Goal: Task Accomplishment & Management: Complete application form

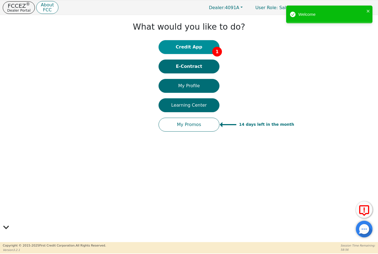
click at [197, 50] on button "Credit App 1" at bounding box center [189, 47] width 61 height 14
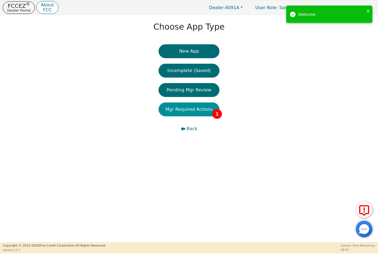
click at [204, 110] on button "Mgr Required Actions 1" at bounding box center [189, 110] width 61 height 14
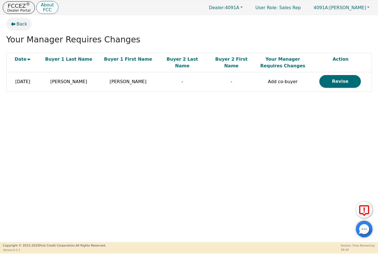
click at [22, 29] on button "Back" at bounding box center [18, 24] width 25 height 13
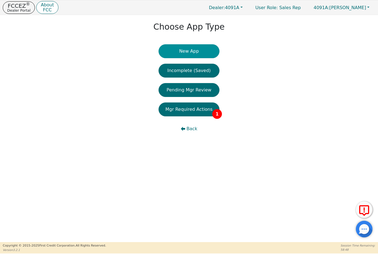
click at [178, 53] on button "New App" at bounding box center [189, 51] width 61 height 14
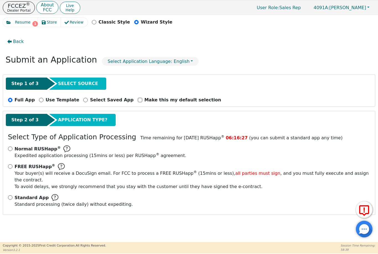
click at [32, 195] on span "Standard App" at bounding box center [32, 198] width 34 height 7
click at [12, 195] on input "Standard App Standard processing (twice daily) without expediting." at bounding box center [10, 197] width 4 height 4
radio input "true"
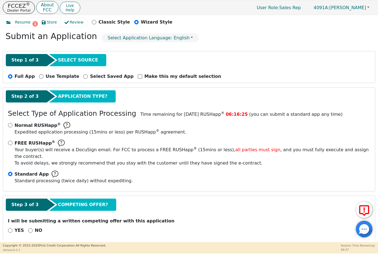
scroll to position [23, 0]
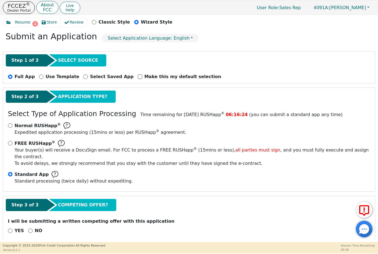
click at [39, 227] on p "NO" at bounding box center [38, 230] width 7 height 7
click at [33, 229] on input "NO" at bounding box center [30, 231] width 4 height 4
radio input "true"
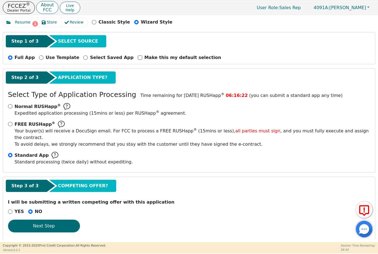
scroll to position [40, 0]
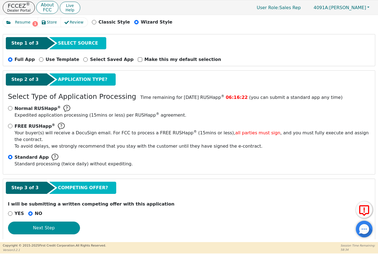
click at [69, 224] on button "Next Step" at bounding box center [44, 228] width 72 height 13
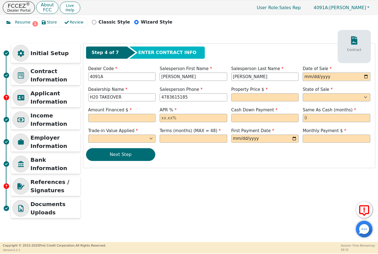
click at [311, 74] on input "date" at bounding box center [337, 77] width 68 height 8
type input "[DATE]"
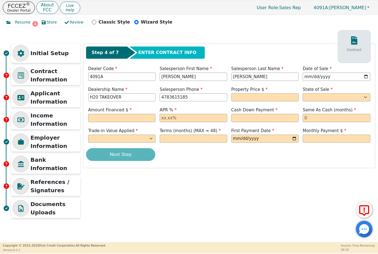
click at [248, 92] on label "Property Price $" at bounding box center [266, 89] width 68 height 6
click at [245, 94] on input "text" at bounding box center [266, 97] width 68 height 8
click at [325, 97] on select "AK AL AR AZ CA CO CT DC DE FL [GEOGRAPHIC_DATA] HI IA ID IL IN KS [GEOGRAPHIC_D…" at bounding box center [337, 97] width 68 height 8
type input "3698.00"
select select "GA"
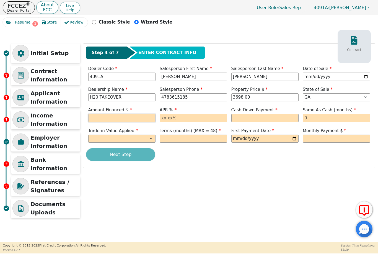
click at [96, 115] on input "text" at bounding box center [122, 118] width 68 height 8
type input "3956.86"
click at [217, 118] on input "text" at bounding box center [194, 118] width 68 height 8
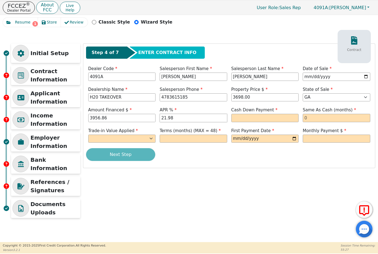
type input "21.98"
click at [277, 119] on input "text" at bounding box center [266, 118] width 68 height 8
click at [346, 118] on input "text" at bounding box center [337, 118] width 68 height 8
type input "0.00"
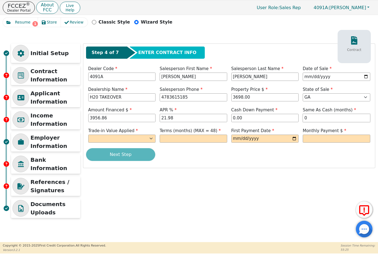
type input "0"
click at [135, 135] on select "Yes No" at bounding box center [122, 139] width 68 height 8
select select "n"
click at [208, 137] on input "text" at bounding box center [194, 139] width 68 height 8
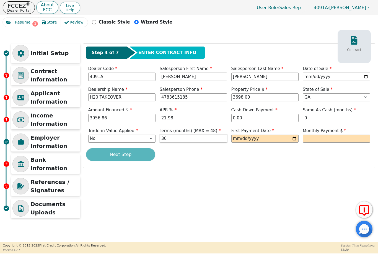
type input "36"
click at [277, 137] on input "date" at bounding box center [266, 139] width 68 height 8
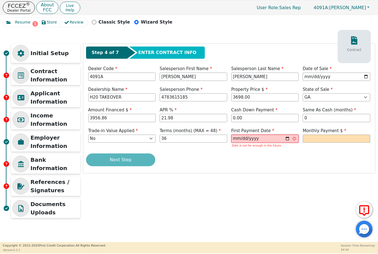
type input "[DATE]"
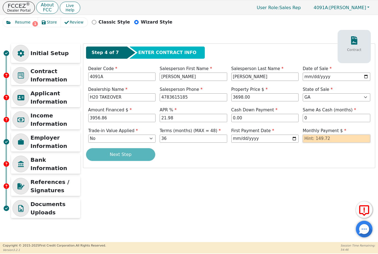
click at [342, 135] on input "text" at bounding box center [337, 139] width 68 height 8
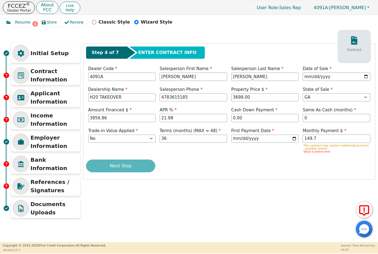
type input "149.72"
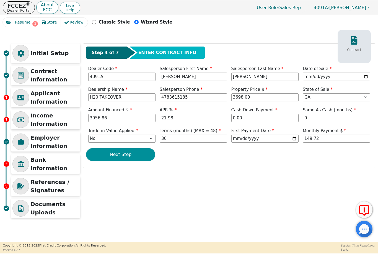
click at [104, 152] on button "Next Step" at bounding box center [120, 154] width 69 height 13
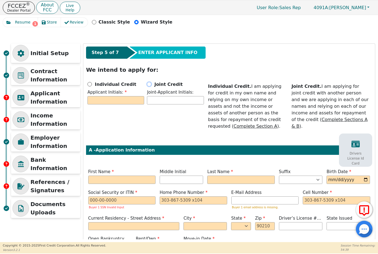
click at [150, 84] on input "Joint Credit" at bounding box center [149, 84] width 4 height 4
radio input "true"
click at [98, 103] on input "text" at bounding box center [116, 100] width 57 height 8
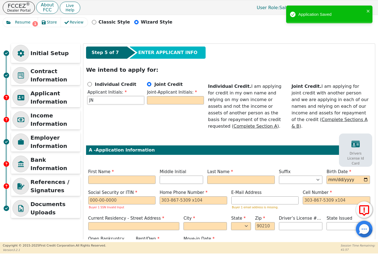
type input "JN"
click at [176, 101] on input "text" at bounding box center [175, 100] width 57 height 8
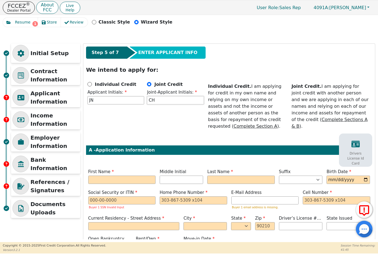
type input "CH"
type input "J"
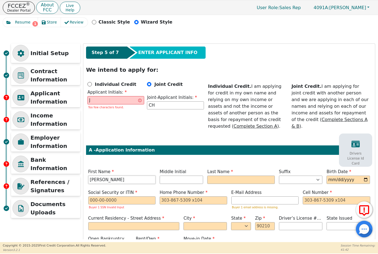
type input "[PERSON_NAME]"
type input "JN"
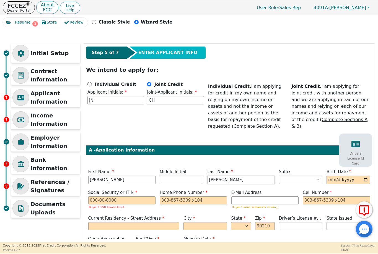
type input "[PERSON_NAME]"
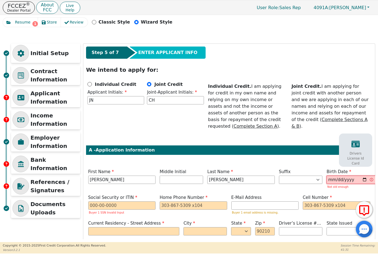
click at [356, 176] on input "[DATE]" at bounding box center [351, 180] width 49 height 8
click at [349, 176] on input "[DATE]" at bounding box center [351, 180] width 49 height 8
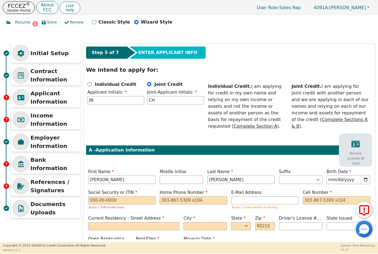
click at [354, 176] on input "[DATE]" at bounding box center [349, 180] width 44 height 8
type input "[DATE]"
click at [137, 196] on input "text" at bounding box center [122, 200] width 68 height 8
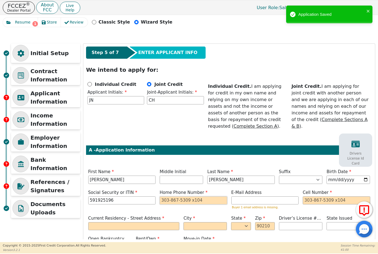
click at [173, 196] on input "tel" at bounding box center [194, 200] width 68 height 8
type input "***-**-5196"
click at [316, 196] on input "tel" at bounding box center [337, 200] width 68 height 8
click at [245, 190] on label "E-Mail Address" at bounding box center [266, 193] width 68 height 6
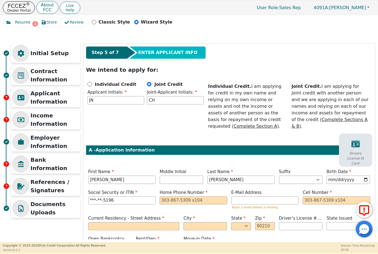
click at [277, 190] on label "E-Mail Address" at bounding box center [266, 193] width 68 height 6
click at [271, 196] on input "email" at bounding box center [266, 200] width 68 height 8
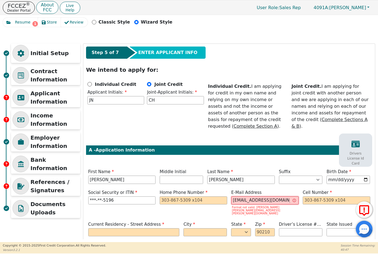
type input "[EMAIL_ADDRESS][DOMAIN_NAME]"
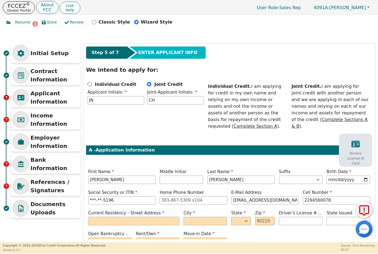
click at [99, 217] on input "text" at bounding box center [133, 221] width 91 height 8
type input "[PHONE_NUMBER]"
type input "[STREET_ADDRESS]"
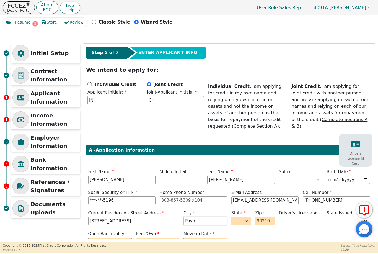
type input "Pavo"
select select "GA"
click at [266, 217] on input "text" at bounding box center [265, 221] width 20 height 8
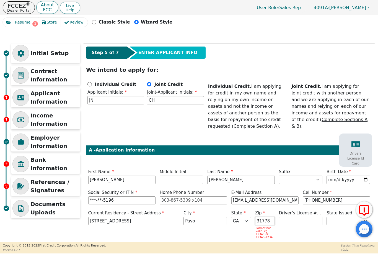
type input "31778"
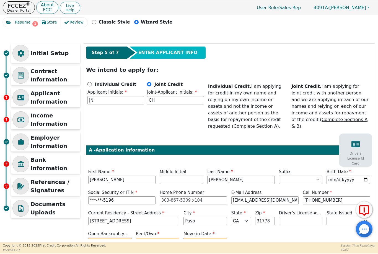
select select "n"
click at [169, 238] on select "Rent Own" at bounding box center [158, 242] width 44 height 8
select select "Rent"
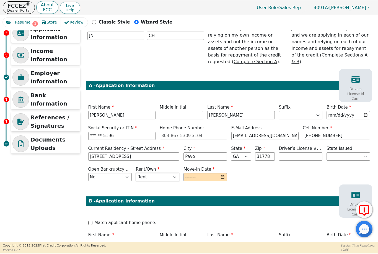
scroll to position [70, 0]
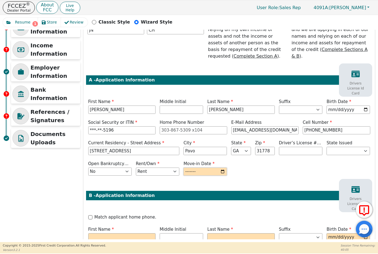
click at [213, 168] on input "month" at bounding box center [206, 172] width 44 height 8
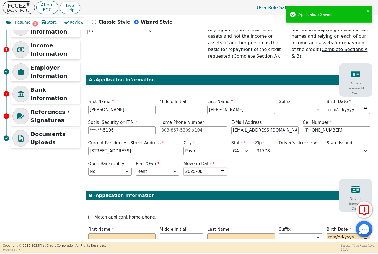
type input "2022-08"
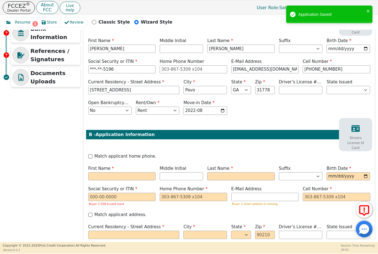
scroll to position [132, 0]
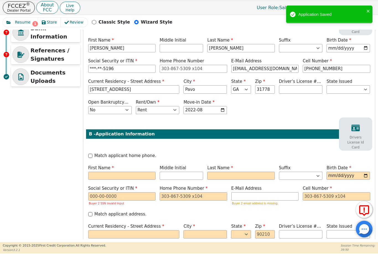
click at [138, 153] on label "Match applicant home phone." at bounding box center [125, 156] width 62 height 6
click at [93, 154] on input "Match applicant home phone." at bounding box center [90, 156] width 4 height 4
checkbox input "true"
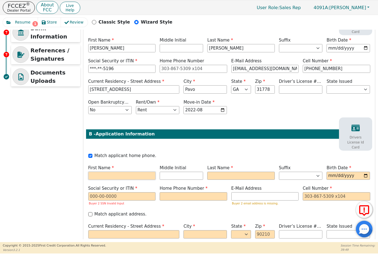
click at [136, 172] on input "text" at bounding box center [122, 176] width 68 height 8
type input "C"
type input "Carli"
type input "CA"
type input "A"
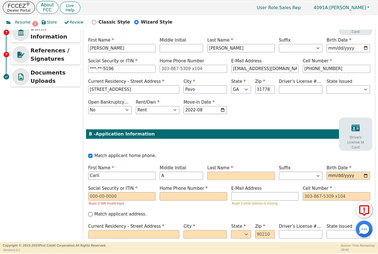
type input "CAH"
type input "[PERSON_NAME]"
type input "[DATE]"
click at [158, 186] on div "Home Phone Number" at bounding box center [194, 196] width 72 height 22
click at [153, 192] on input "text" at bounding box center [122, 196] width 68 height 8
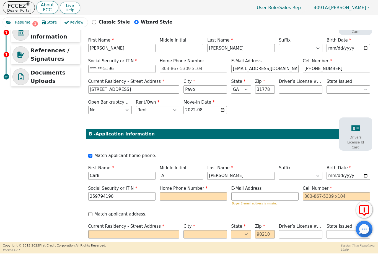
type input "***-**-4190"
click at [276, 192] on input "email" at bounding box center [266, 196] width 68 height 8
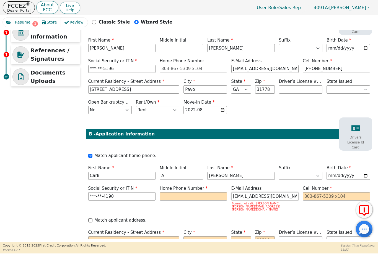
type input "[EMAIL_ADDRESS][DOMAIN_NAME]"
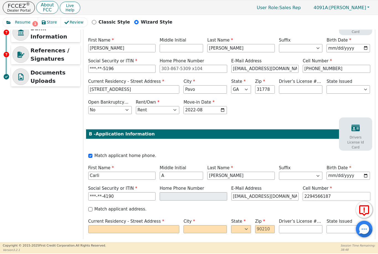
type input "2294566187"
click at [119, 206] on label "Match applicant address." at bounding box center [120, 209] width 52 height 6
click at [93, 207] on input "Match applicant address." at bounding box center [90, 209] width 4 height 4
checkbox input "true"
type input "[PHONE_NUMBER]"
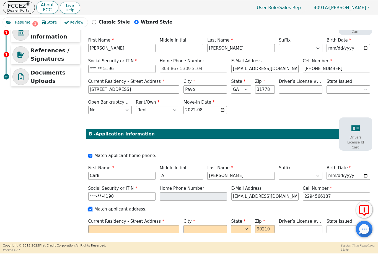
type input "[STREET_ADDRESS]"
type input "Pavo"
select select "GA"
type input "31778"
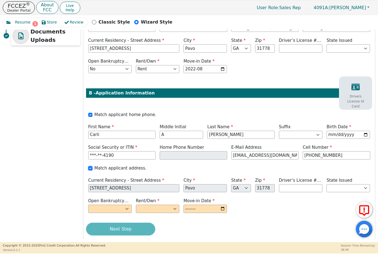
scroll to position [172, 0]
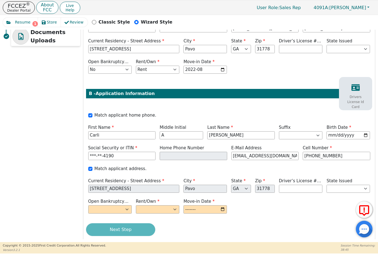
click at [123, 205] on select "Yes No" at bounding box center [110, 209] width 44 height 8
select select "n"
click at [173, 205] on select "Rent Own" at bounding box center [158, 209] width 44 height 8
select select "Rent"
click at [226, 205] on input "month" at bounding box center [206, 209] width 44 height 8
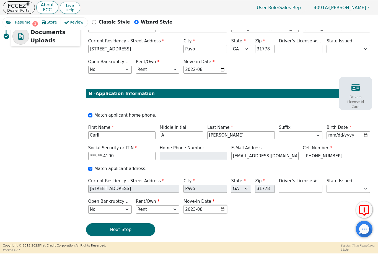
type input "2022-08"
click at [140, 223] on button "Next Step" at bounding box center [120, 229] width 69 height 13
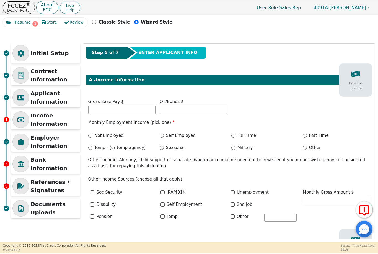
scroll to position [0, 0]
click at [152, 110] on input "text" at bounding box center [122, 110] width 68 height 8
type input "3200"
click at [250, 136] on label "Full Time" at bounding box center [247, 135] width 19 height 6
click at [236, 136] on input "Full Time" at bounding box center [234, 136] width 4 height 4
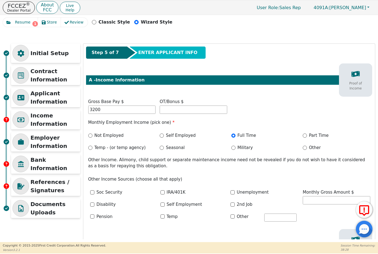
radio input "true"
type input "3200.00"
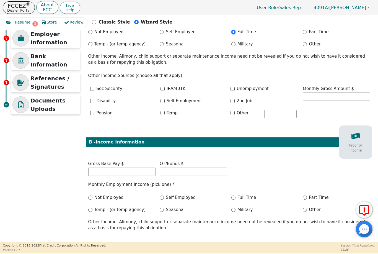
scroll to position [104, 0]
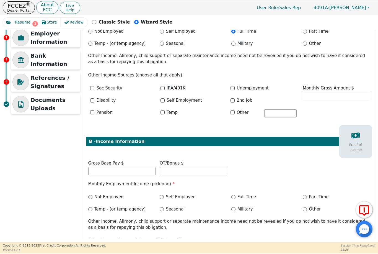
click at [116, 196] on label "Not Employed" at bounding box center [108, 197] width 29 height 6
click at [93, 196] on input "Not Employed" at bounding box center [90, 197] width 4 height 4
radio input "true"
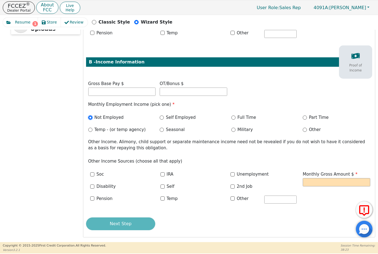
scroll to position [183, 0]
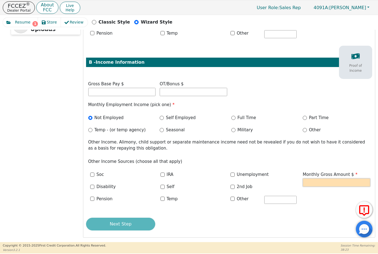
click at [333, 181] on input "text" at bounding box center [337, 182] width 68 height 8
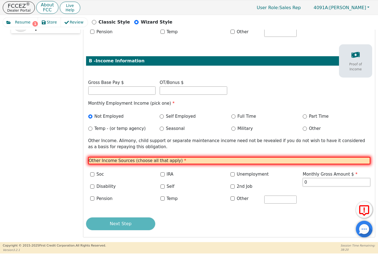
scroll to position [185, 0]
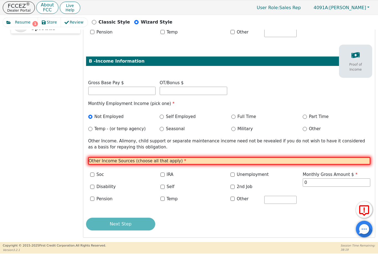
click at [317, 221] on div "Next Step" at bounding box center [229, 224] width 287 height 13
click at [337, 173] on span "Monthly Gross Amount $" at bounding box center [330, 174] width 55 height 5
click at [323, 178] on input "0.00" at bounding box center [337, 182] width 68 height 8
click at [341, 181] on input "0.00" at bounding box center [337, 182] width 68 height 8
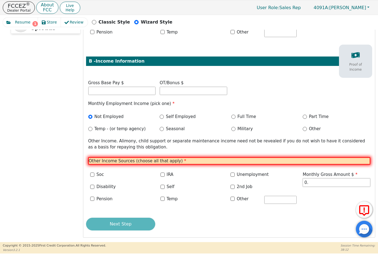
type input "0"
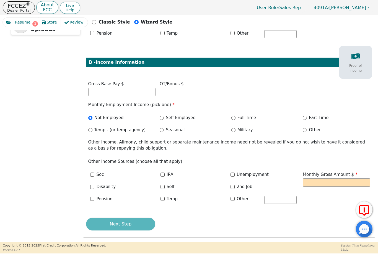
click at [325, 211] on div "Step 5 of 7 ENTER APPLICANT INFO A - Income Information Proof of Income Gross B…" at bounding box center [229, 48] width 292 height 377
click at [239, 172] on label "Unemployment" at bounding box center [253, 175] width 32 height 6
click at [235, 173] on input "Unemployment" at bounding box center [233, 175] width 4 height 4
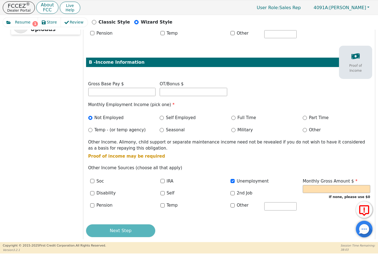
click at [237, 173] on div "Step 5 of 7 ENTER APPLICANT INFO A - Income Information Proof of Income Gross B…" at bounding box center [229, 52] width 292 height 384
click at [323, 188] on input "text" at bounding box center [337, 189] width 68 height 8
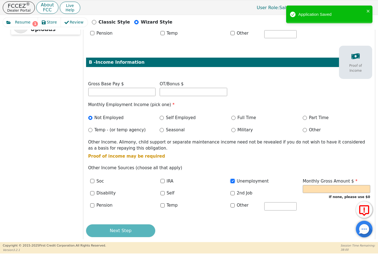
click at [231, 180] on input "Unemployment" at bounding box center [233, 181] width 4 height 4
checkbox input "false"
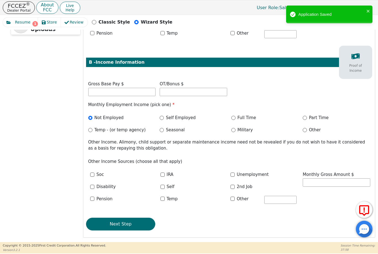
click at [234, 197] on input "Other" at bounding box center [233, 199] width 4 height 4
checkbox input "true"
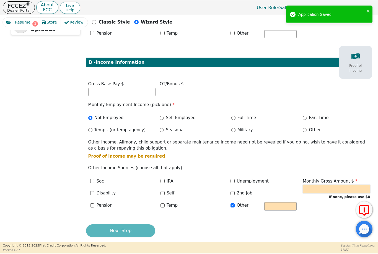
click at [315, 185] on input "text" at bounding box center [337, 189] width 68 height 8
click at [268, 203] on input "text" at bounding box center [281, 206] width 32 height 8
type input "0.00"
type input "homemaker"
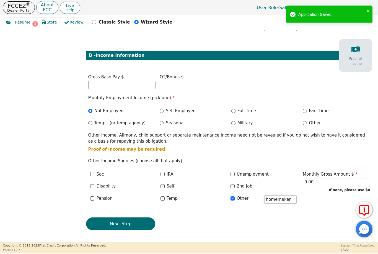
scroll to position [190, 0]
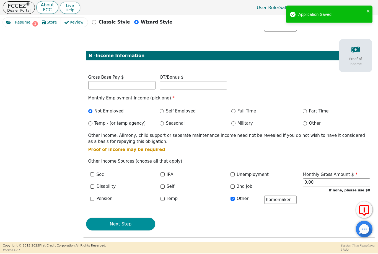
click at [135, 219] on button "Next Step" at bounding box center [120, 224] width 69 height 13
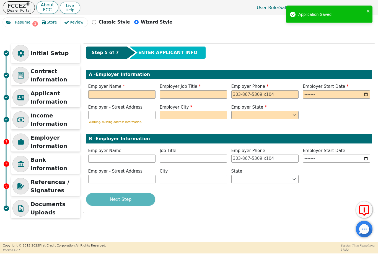
scroll to position [0, 0]
click at [140, 97] on input "text" at bounding box center [122, 94] width 68 height 8
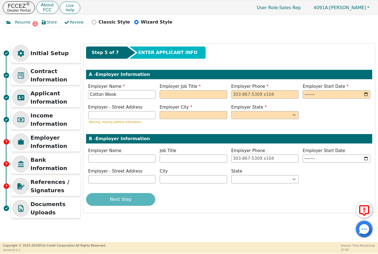
type input "Cotton Wook"
type input "Supervisor"
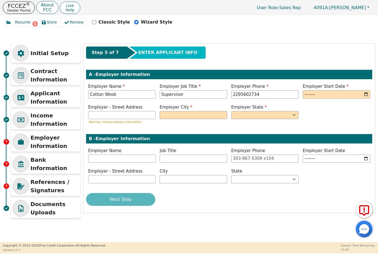
click at [349, 88] on label "Employer Start Date" at bounding box center [337, 86] width 68 height 6
type input "[PHONE_NUMBER]"
click at [362, 96] on input "month" at bounding box center [337, 94] width 68 height 8
type input "2009-06"
click at [139, 119] on input "text" at bounding box center [122, 115] width 68 height 8
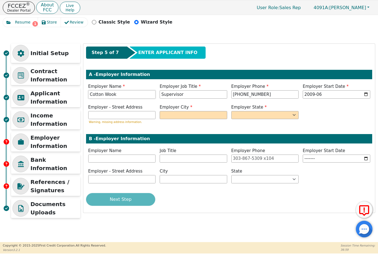
click at [134, 93] on input "Cotton Wook" at bounding box center [122, 94] width 68 height 8
type input "Cotton Wood"
click at [114, 115] on input "text" at bounding box center [122, 115] width 68 height 8
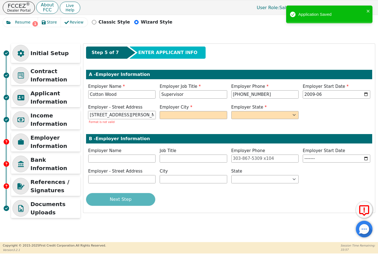
type input "[STREET_ADDRESS][PERSON_NAME]"
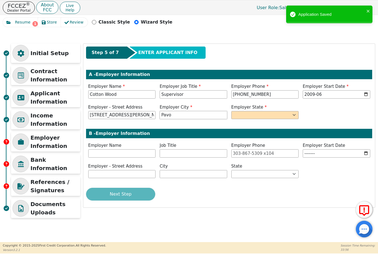
type input "Pavo"
select select "GA"
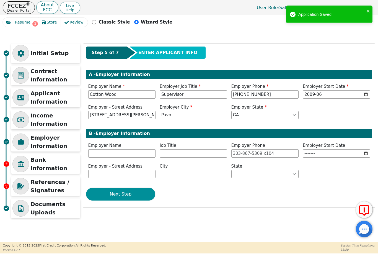
click at [148, 188] on button "Next Step" at bounding box center [120, 194] width 69 height 13
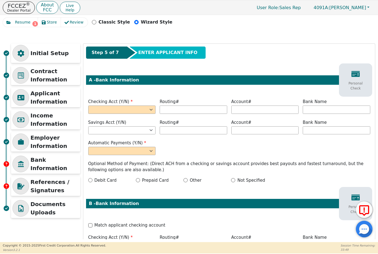
click at [147, 110] on select "Yes No" at bounding box center [122, 110] width 68 height 8
click at [125, 108] on select "Yes No" at bounding box center [122, 110] width 68 height 8
click at [45, 96] on p "Applicant Information" at bounding box center [54, 97] width 48 height 17
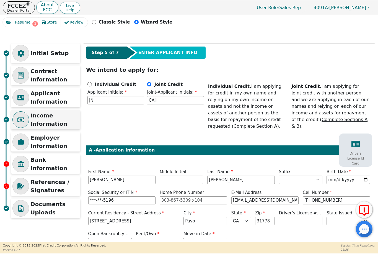
click at [60, 120] on p "Income Information" at bounding box center [54, 119] width 48 height 17
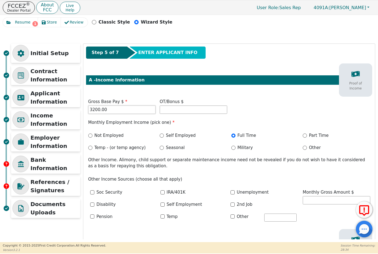
click at [146, 106] on input "3200.00" at bounding box center [122, 110] width 68 height 8
click at [132, 106] on input "3200.00" at bounding box center [122, 110] width 68 height 8
click at [142, 109] on input "3200.00" at bounding box center [122, 110] width 68 height 8
type input "3"
click at [206, 112] on input "text" at bounding box center [194, 110] width 68 height 8
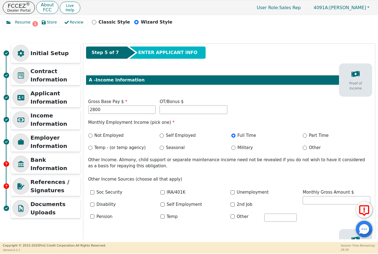
type input "2800.00"
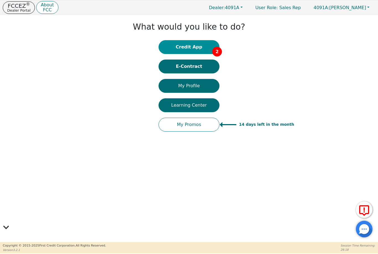
click at [168, 46] on button "Credit App 2" at bounding box center [189, 47] width 61 height 14
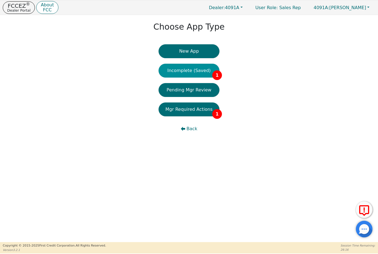
click at [172, 76] on button "Incomplete (Saved) 1" at bounding box center [189, 71] width 61 height 14
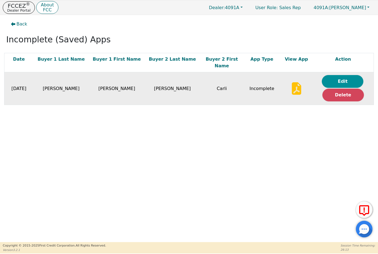
click at [341, 75] on button "Edit" at bounding box center [343, 81] width 42 height 13
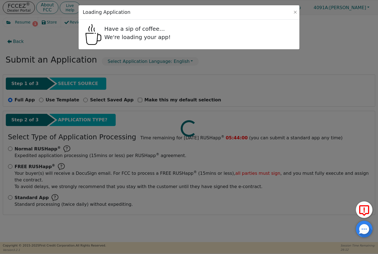
select select "GA"
select select "n"
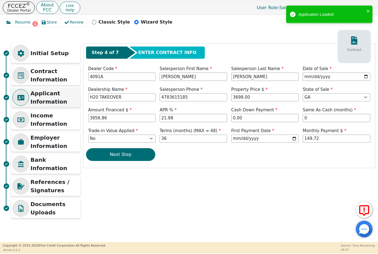
click at [57, 96] on p "Applicant Information" at bounding box center [54, 97] width 48 height 17
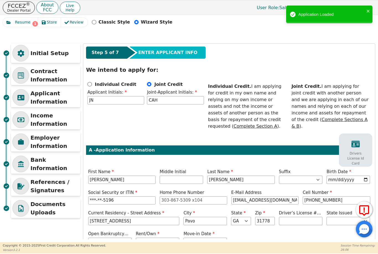
click at [360, 137] on div "Drivers License Id Card" at bounding box center [356, 153] width 30 height 32
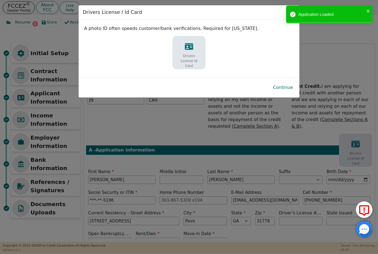
click at [193, 56] on p "Drivers License Id Card" at bounding box center [189, 60] width 25 height 15
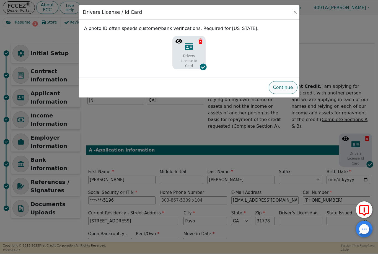
click at [288, 85] on button "Continue" at bounding box center [283, 87] width 29 height 13
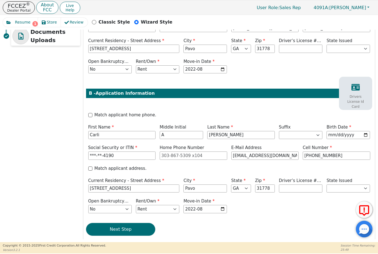
scroll to position [172, 0]
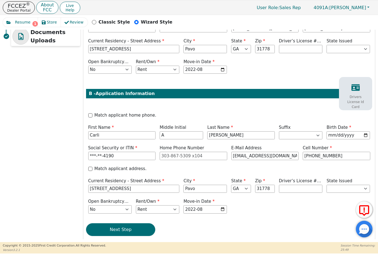
click at [359, 94] on p "Drivers License Id Card" at bounding box center [356, 101] width 25 height 15
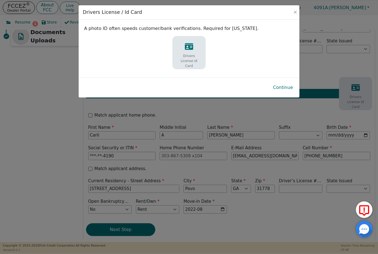
click at [187, 51] on div "Drivers License Id Card" at bounding box center [189, 56] width 30 height 32
click at [288, 88] on button "Continue" at bounding box center [283, 87] width 29 height 13
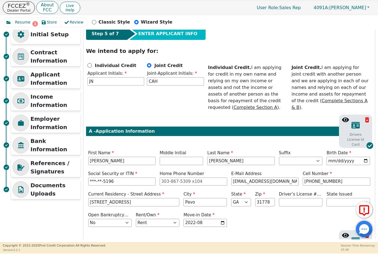
scroll to position [35, 0]
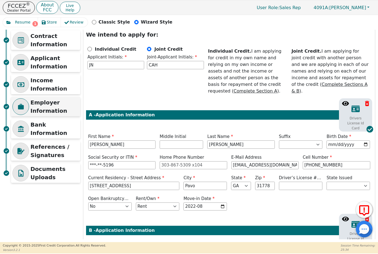
click at [41, 109] on p "Employer Information" at bounding box center [54, 106] width 48 height 17
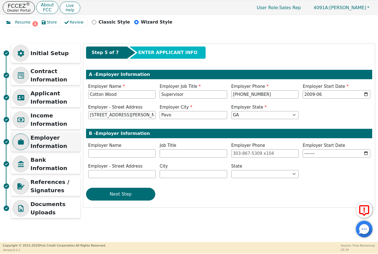
scroll to position [0, 0]
click at [42, 164] on p "Bank Information" at bounding box center [54, 164] width 48 height 17
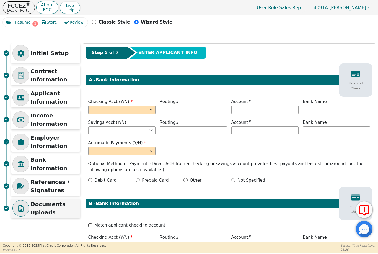
click at [39, 207] on p "Documents Uploads" at bounding box center [54, 208] width 48 height 17
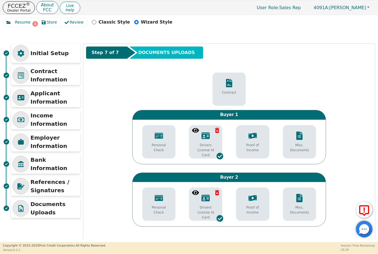
click at [252, 141] on div "Proof of Income" at bounding box center [253, 142] width 30 height 27
click at [47, 23] on span "Store" at bounding box center [52, 22] width 10 height 6
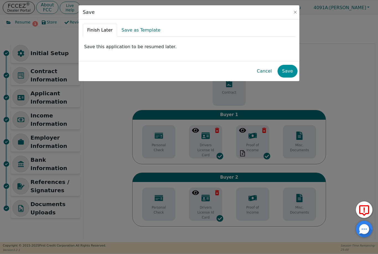
click at [288, 67] on button "Save" at bounding box center [288, 71] width 20 height 13
